Goal: Transaction & Acquisition: Book appointment/travel/reservation

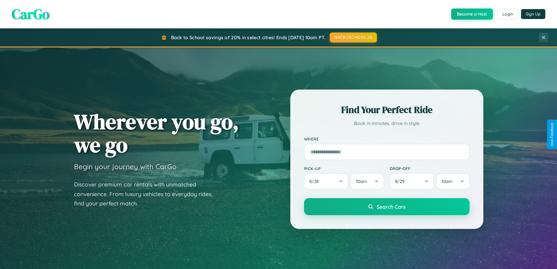
scroll to position [1125, 0]
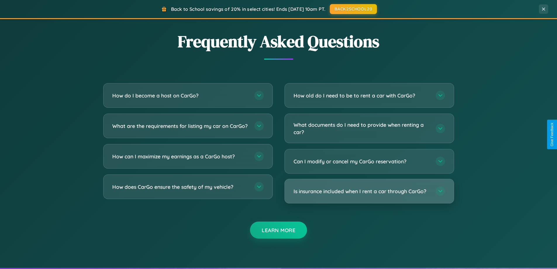
click at [369, 191] on h3 "Is insurance included when I rent a car through CarGo?" at bounding box center [362, 190] width 136 height 7
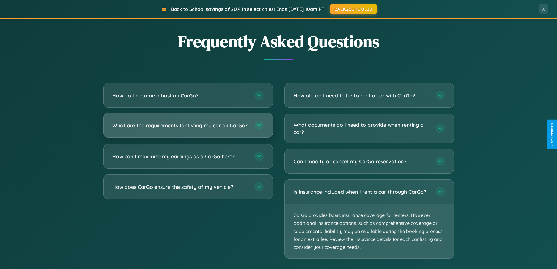
click at [188, 128] on h3 "What are the requirements for listing my car on CarGo?" at bounding box center [180, 125] width 136 height 7
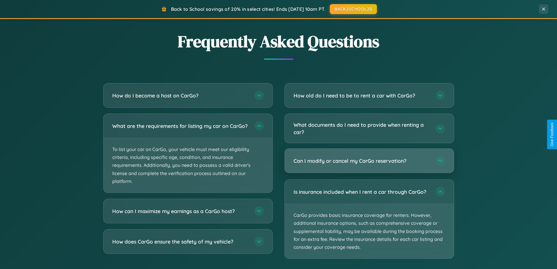
click at [369, 161] on h3 "Can I modify or cancel my CarGo reservation?" at bounding box center [362, 160] width 136 height 7
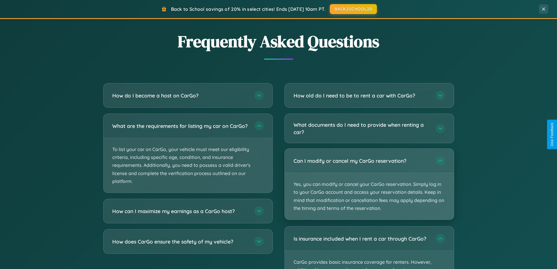
click at [369, 184] on p "Yes, you can modify or cancel your CarGo reservation. Simply log in to your Car…" at bounding box center [369, 196] width 169 height 46
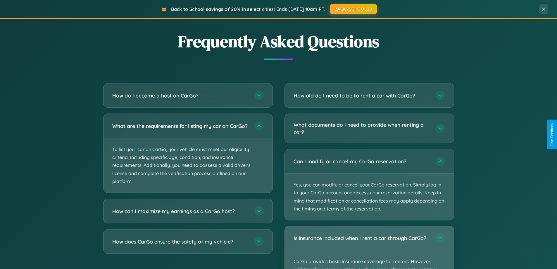
click at [369, 247] on div "Is insurance included when I rent a car through CarGo?" at bounding box center [369, 238] width 169 height 24
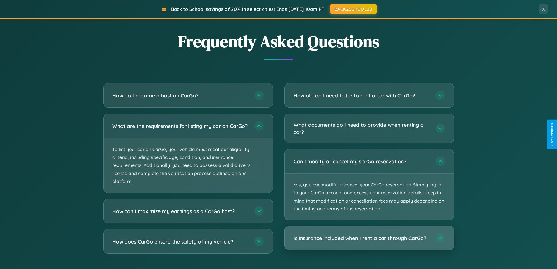
click at [369, 238] on h3 "Is insurance included when I rent a car through CarGo?" at bounding box center [362, 237] width 136 height 7
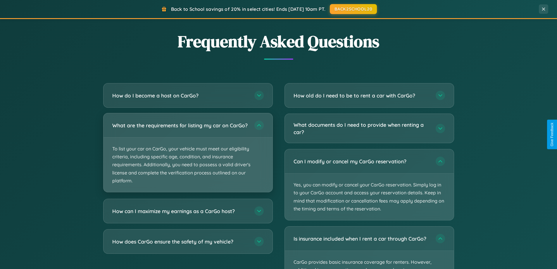
click at [188, 155] on p "To list your car on CarGo, your vehicle must meet our eligibility criteria, inc…" at bounding box center [188, 164] width 169 height 54
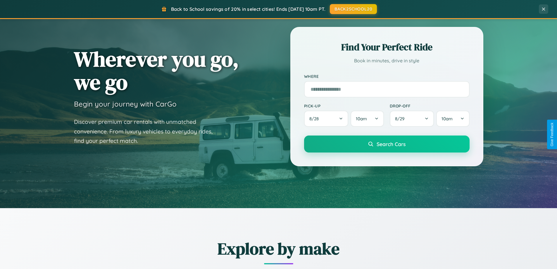
scroll to position [17, 0]
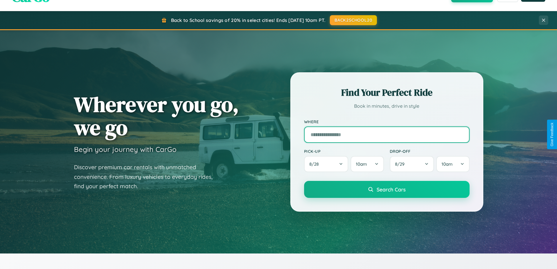
click at [387, 134] on input "text" at bounding box center [387, 134] width 166 height 16
type input "*******"
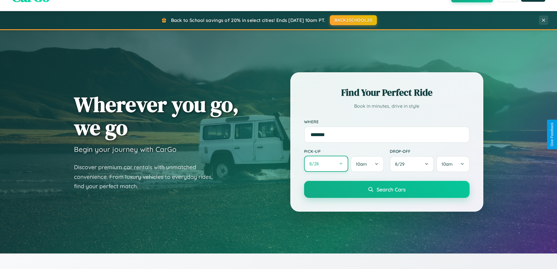
click at [326, 164] on button "8 / 28" at bounding box center [326, 164] width 44 height 16
select select "*"
select select "****"
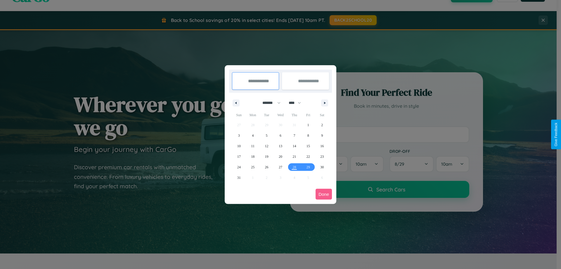
drag, startPoint x: 269, startPoint y: 103, endPoint x: 281, endPoint y: 117, distance: 18.7
click at [269, 103] on select "******* ******** ***** ***** *** **** **** ****** ********* ******* ******** **…" at bounding box center [270, 103] width 25 height 10
select select "**"
click at [322, 167] on span "29" at bounding box center [322, 167] width 4 height 11
type input "**********"
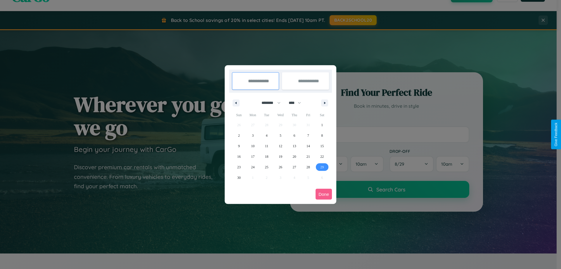
type input "**********"
click at [325, 103] on icon "button" at bounding box center [326, 103] width 3 height 2
select select "**"
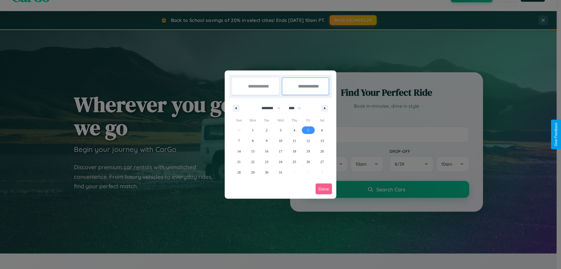
click at [308, 130] on span "5" at bounding box center [309, 130] width 2 height 11
type input "**********"
select select "**"
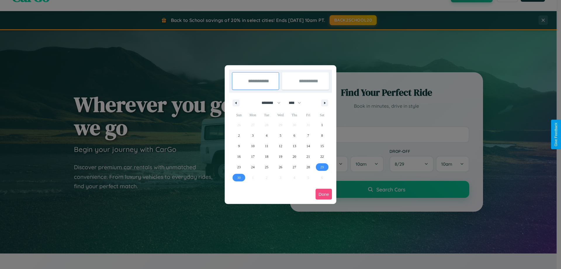
click at [324, 194] on button "Done" at bounding box center [324, 194] width 16 height 11
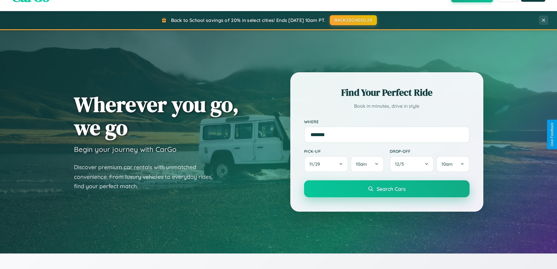
click at [387, 189] on span "Search Cars" at bounding box center [391, 188] width 29 height 6
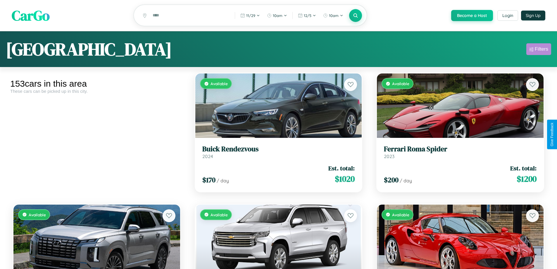
click at [539, 50] on div "Filters" at bounding box center [541, 49] width 13 height 6
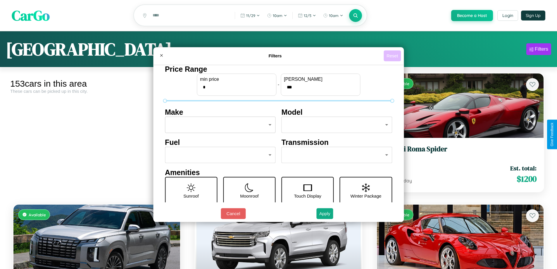
click at [393, 56] on button "Reset" at bounding box center [392, 55] width 17 height 11
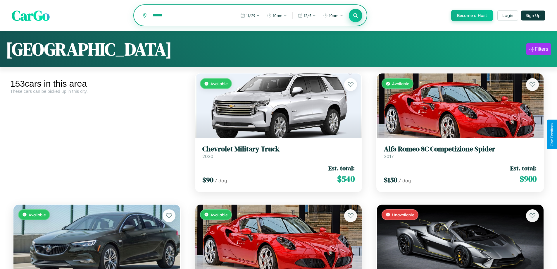
type input "******"
click at [355, 16] on icon at bounding box center [356, 16] width 6 height 6
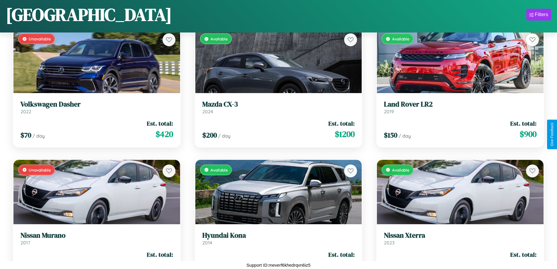
scroll to position [6106, 0]
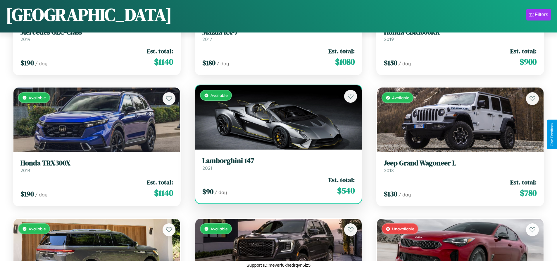
click at [276, 118] on div "Available" at bounding box center [278, 117] width 167 height 64
click at [276, 117] on div "Available" at bounding box center [278, 117] width 167 height 64
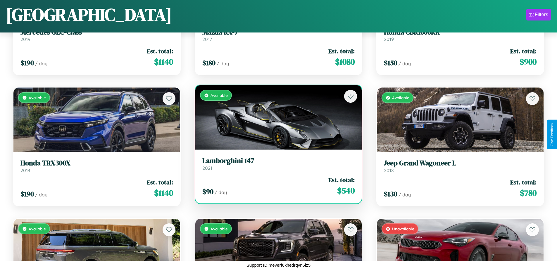
click at [276, 117] on div "Available" at bounding box center [278, 117] width 167 height 64
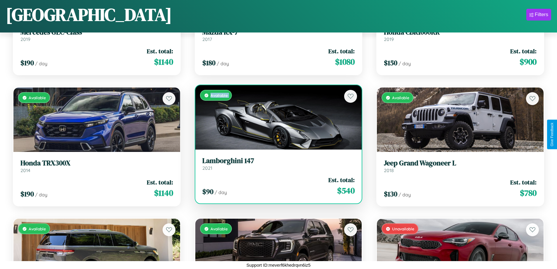
click at [276, 117] on div "Available" at bounding box center [278, 117] width 167 height 64
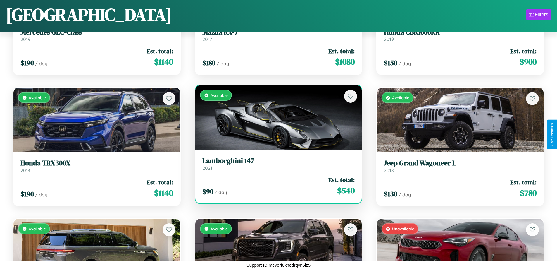
click at [276, 117] on div "Available" at bounding box center [278, 117] width 167 height 64
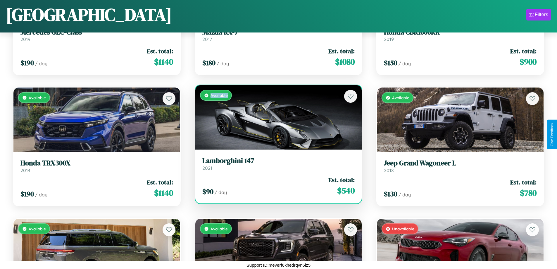
click at [276, 117] on div "Available" at bounding box center [278, 117] width 167 height 64
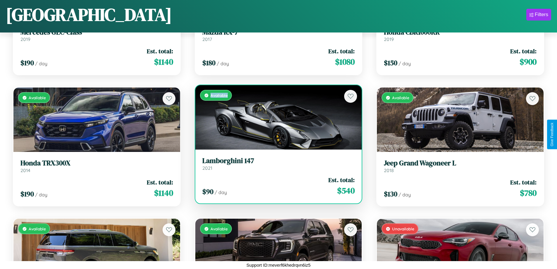
click at [276, 163] on h3 "Lamborghini 147" at bounding box center [278, 160] width 153 height 8
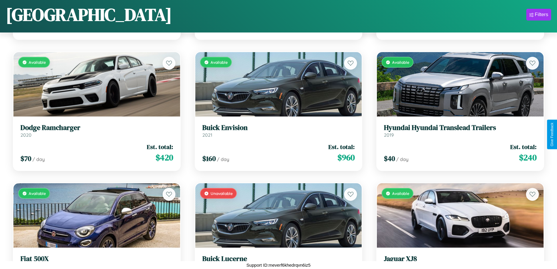
scroll to position [5320, 0]
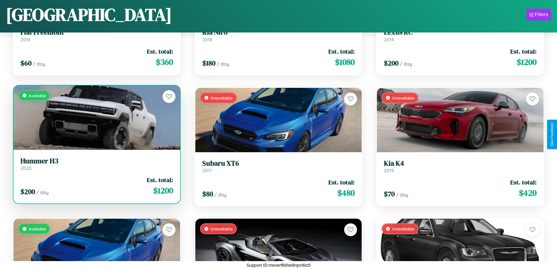
click at [96, 117] on div "Available" at bounding box center [96, 117] width 167 height 64
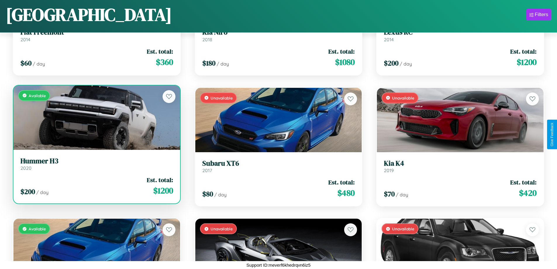
click at [96, 117] on div "Available" at bounding box center [96, 117] width 167 height 64
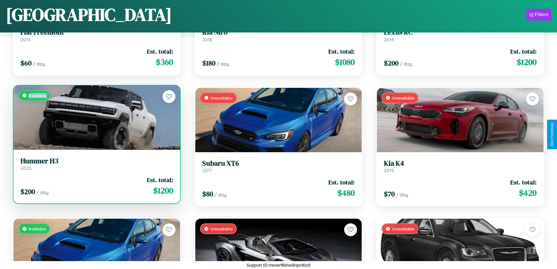
click at [96, 117] on div "Available" at bounding box center [96, 117] width 167 height 64
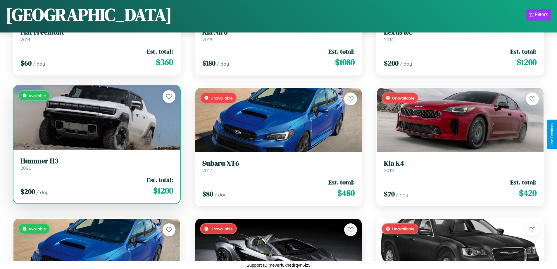
click at [96, 117] on div "Available" at bounding box center [96, 117] width 167 height 64
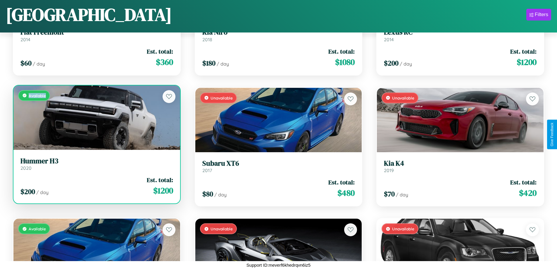
click at [96, 117] on div "Available" at bounding box center [96, 117] width 167 height 64
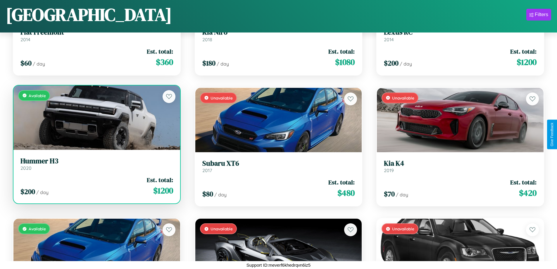
click at [96, 164] on h3 "Hummer H3" at bounding box center [96, 161] width 153 height 8
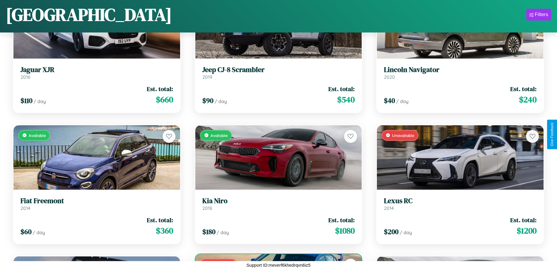
scroll to position [3880, 0]
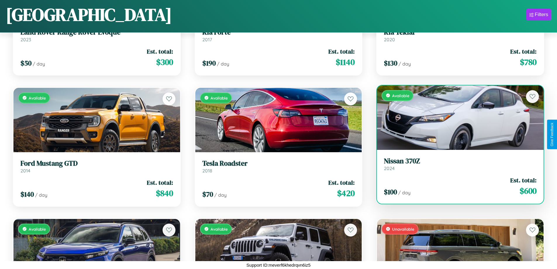
click at [456, 119] on div "Available" at bounding box center [460, 117] width 167 height 64
click at [456, 117] on div "Available" at bounding box center [460, 117] width 167 height 64
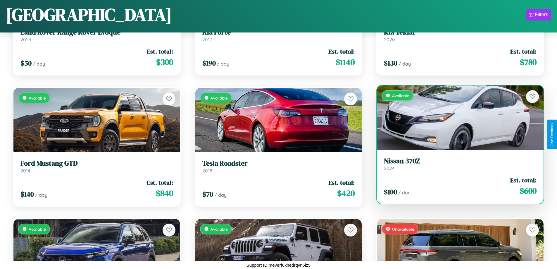
click at [456, 117] on div "Available" at bounding box center [460, 117] width 167 height 64
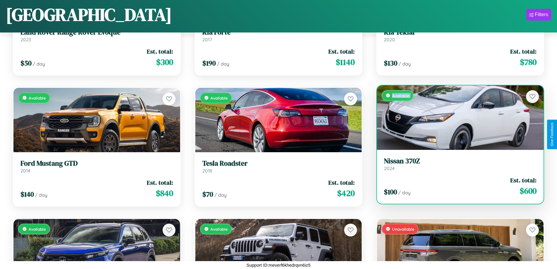
click at [456, 117] on div "Available" at bounding box center [460, 117] width 167 height 64
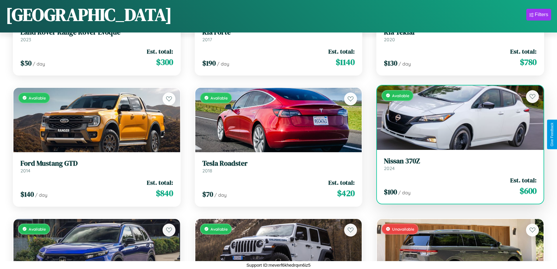
click at [456, 117] on div "Available" at bounding box center [460, 117] width 167 height 64
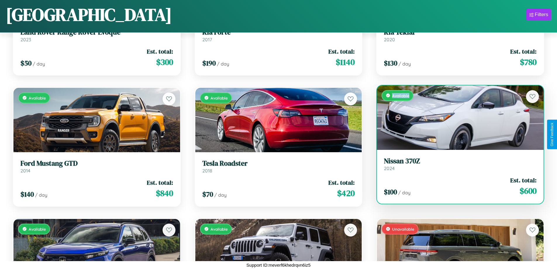
click at [456, 117] on div "Available" at bounding box center [460, 117] width 167 height 64
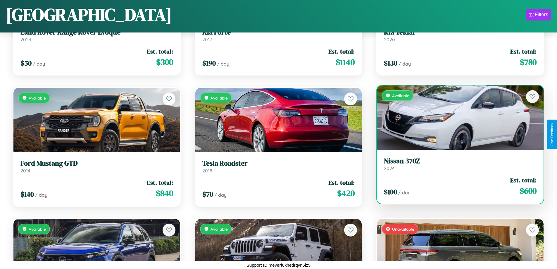
click at [456, 164] on h3 "Nissan 370Z" at bounding box center [460, 161] width 153 height 8
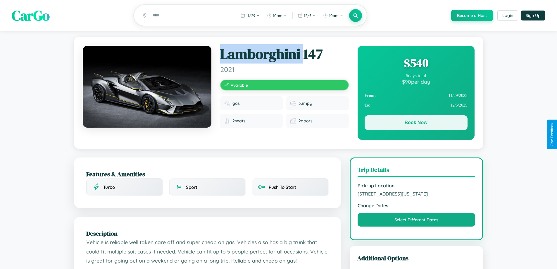
click at [416, 123] on button "Book Now" at bounding box center [416, 122] width 103 height 15
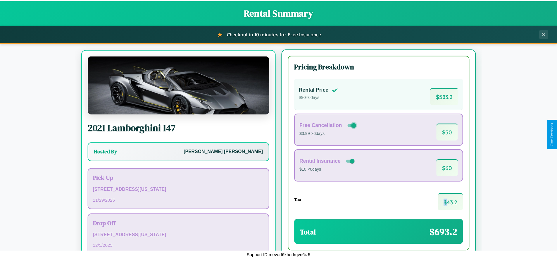
scroll to position [27, 0]
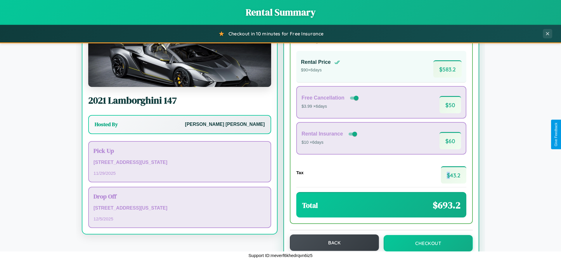
click at [332, 242] on button "Back" at bounding box center [334, 242] width 89 height 16
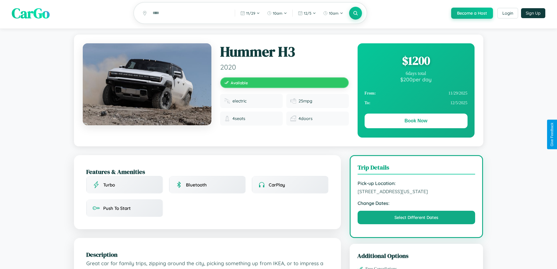
scroll to position [198, 0]
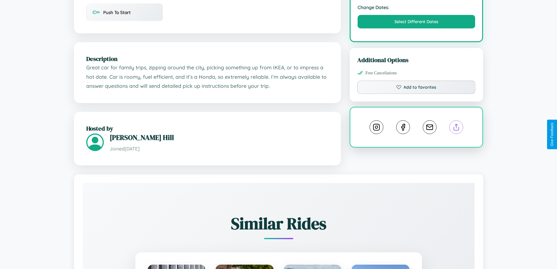
click at [456, 128] on line at bounding box center [456, 126] width 0 height 4
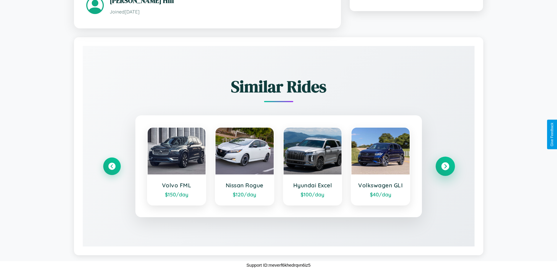
click at [445, 166] on icon at bounding box center [445, 166] width 8 height 8
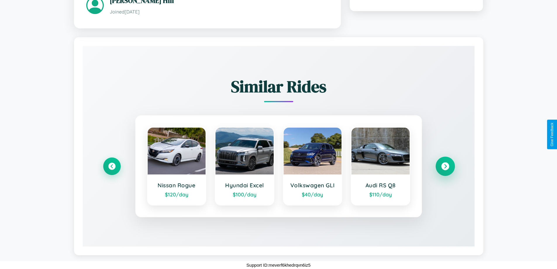
click at [445, 166] on icon at bounding box center [445, 166] width 8 height 8
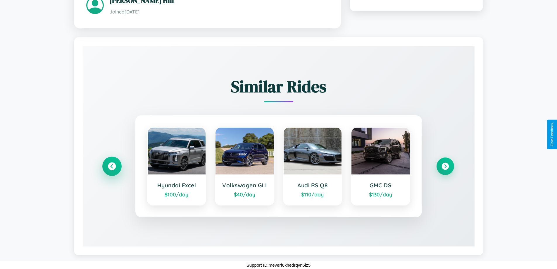
click at [112, 166] on icon at bounding box center [112, 166] width 8 height 8
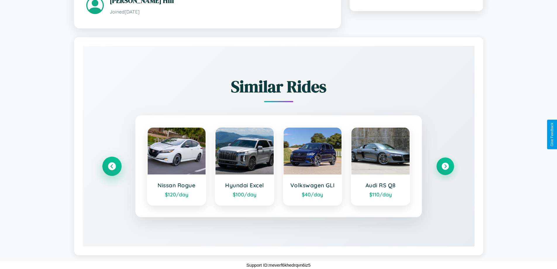
click at [112, 166] on icon at bounding box center [112, 166] width 8 height 8
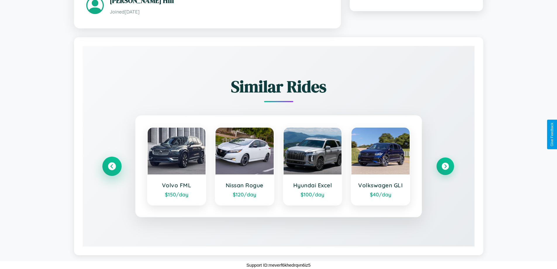
scroll to position [63, 0]
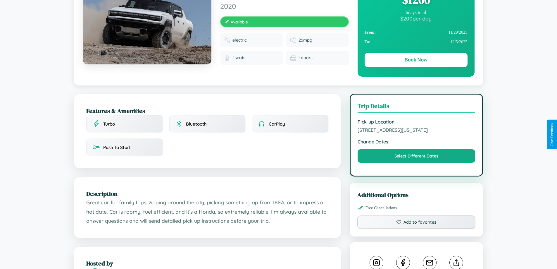
click at [416, 133] on span "2372 Jefferson Street Denver Colorado 38946 United States" at bounding box center [417, 130] width 118 height 6
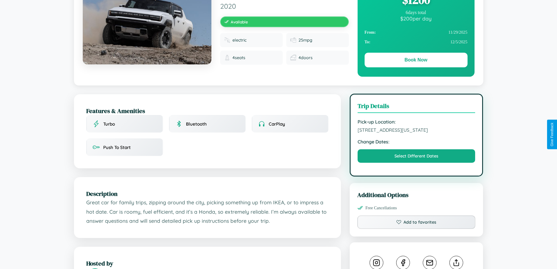
click at [416, 133] on span "2372 Jefferson Street Denver Colorado 38946 United States" at bounding box center [417, 130] width 118 height 6
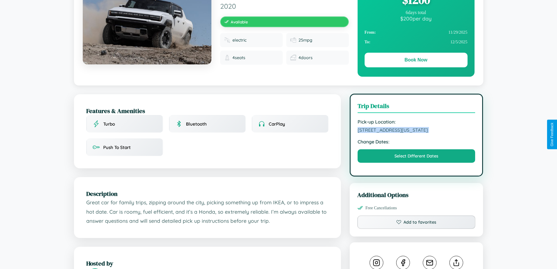
click at [416, 133] on span "2372 Jefferson Street Denver Colorado 38946 United States" at bounding box center [417, 130] width 118 height 6
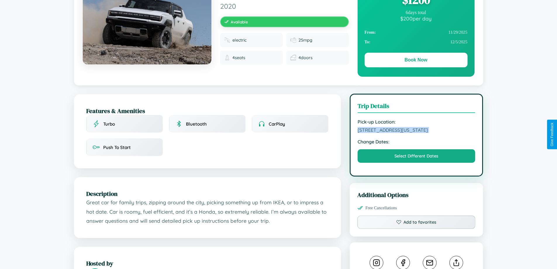
click at [416, 133] on span "2372 Jefferson Street Denver Colorado 38946 United States" at bounding box center [417, 130] width 118 height 6
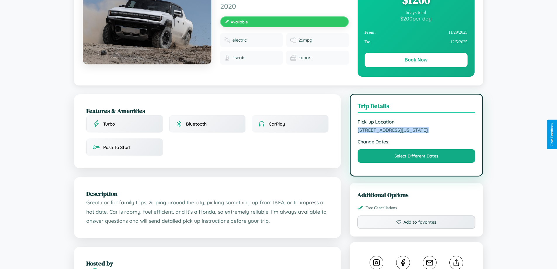
click at [416, 133] on span "2372 Jefferson Street Denver Colorado 38946 United States" at bounding box center [417, 130] width 118 height 6
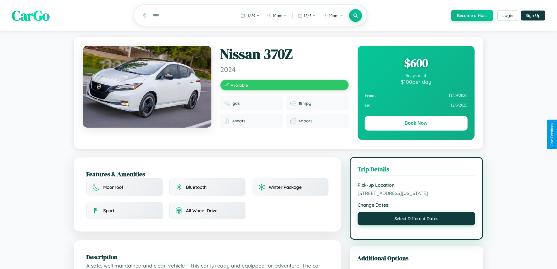
click at [416, 219] on button "Select Different Dates" at bounding box center [417, 218] width 118 height 13
select select "*"
select select "****"
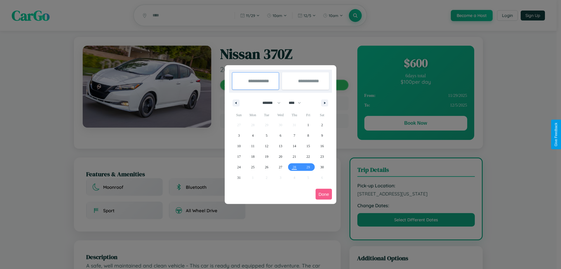
click at [269, 103] on select "******* ******** ***** ***** *** **** **** ****** ********* ******* ******** **…" at bounding box center [270, 103] width 25 height 10
select select "*"
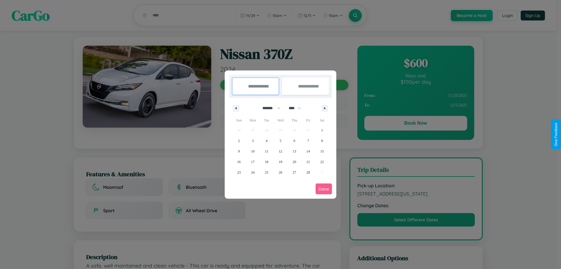
drag, startPoint x: 298, startPoint y: 108, endPoint x: 281, endPoint y: 117, distance: 19.4
click at [298, 108] on select "**** **** **** **** **** **** **** **** **** **** **** **** **** **** **** ****…" at bounding box center [295, 108] width 18 height 10
select select "****"
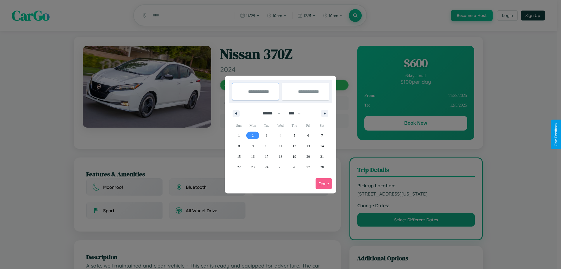
click at [253, 135] on span "2" at bounding box center [253, 135] width 2 height 11
type input "**********"
click at [253, 146] on span "9" at bounding box center [253, 146] width 2 height 11
type input "**********"
click at [324, 183] on button "Done" at bounding box center [324, 183] width 16 height 11
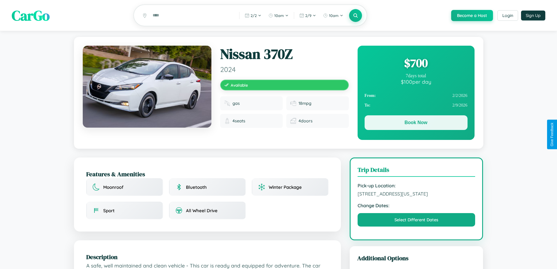
click at [416, 124] on button "Book Now" at bounding box center [416, 122] width 103 height 15
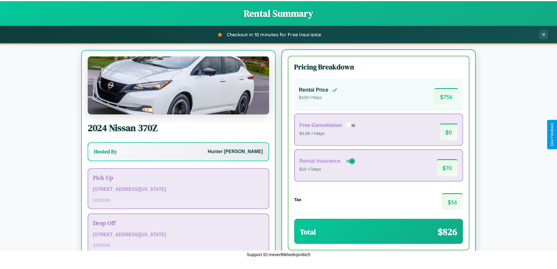
scroll to position [27, 0]
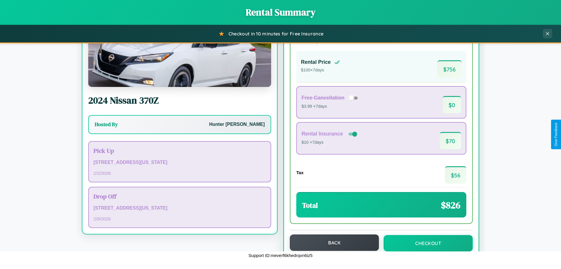
click at [332, 242] on button "Back" at bounding box center [334, 242] width 89 height 16
